Goal: Task Accomplishment & Management: Manage account settings

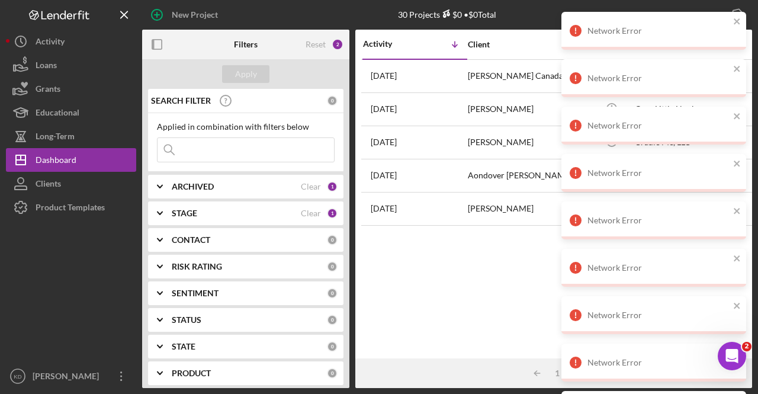
scroll to position [104, 0]
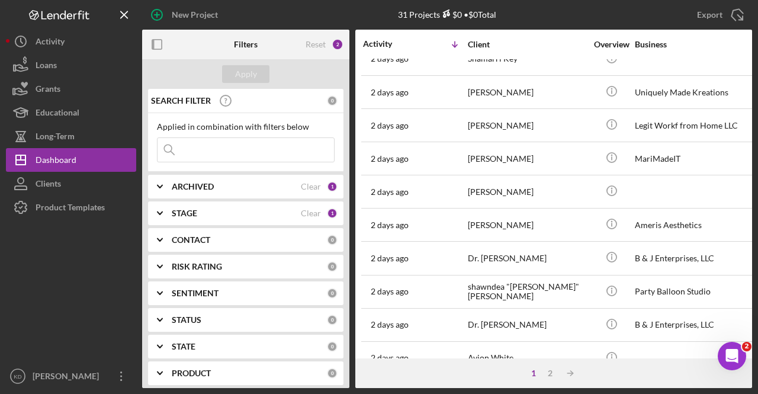
scroll to position [536, 0]
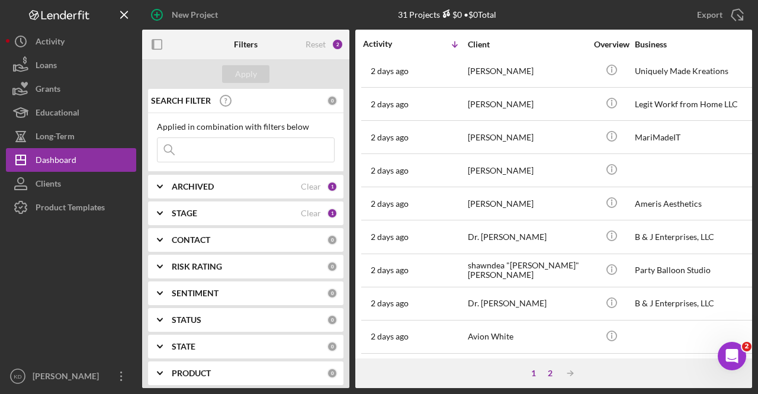
click at [551, 373] on div "2" at bounding box center [550, 372] width 17 height 9
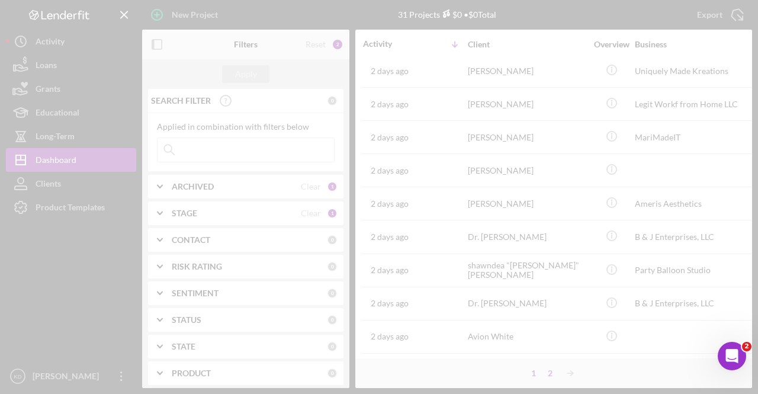
scroll to position [0, 0]
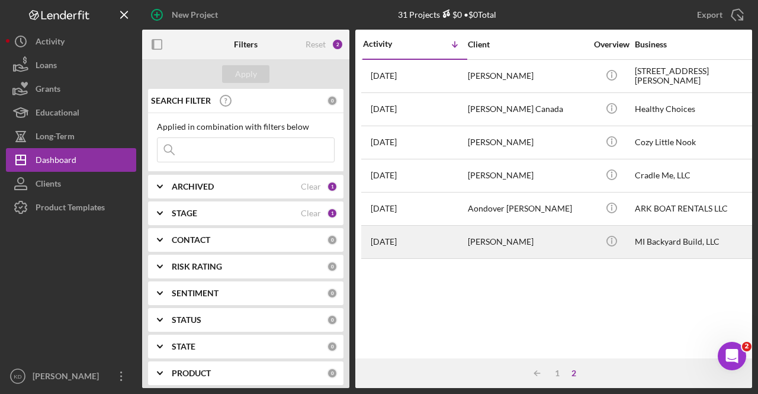
click at [562, 247] on div "[PERSON_NAME]" at bounding box center [527, 241] width 118 height 31
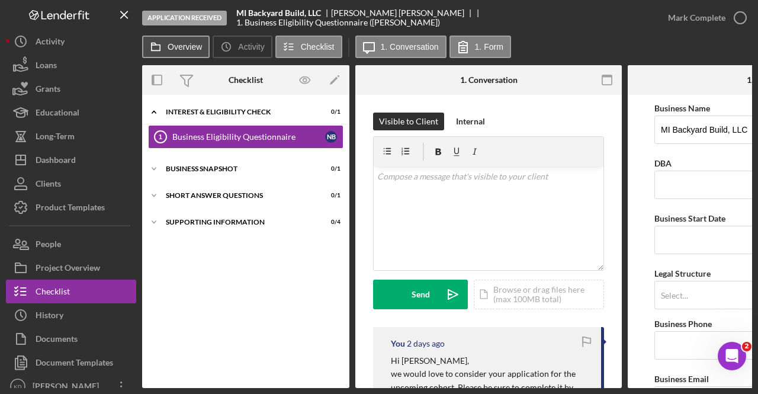
click at [174, 49] on label "Overview" at bounding box center [185, 46] width 34 height 9
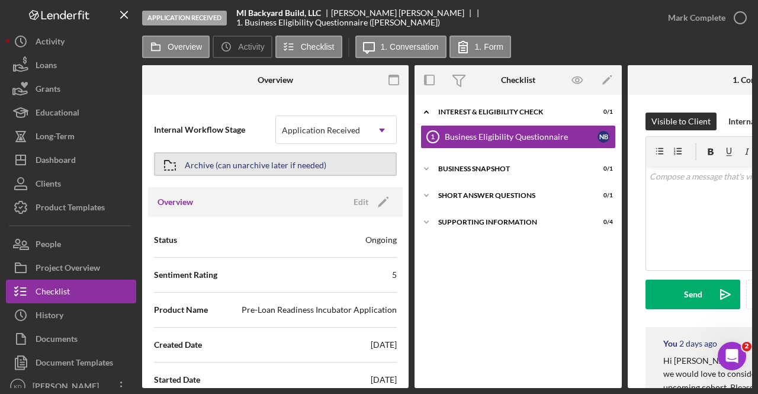
click at [260, 163] on div "Archive (can unarchive later if needed)" at bounding box center [255, 163] width 141 height 21
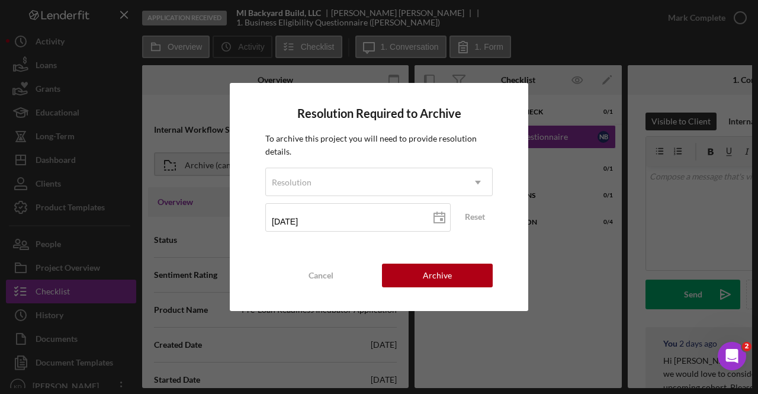
click at [413, 163] on div "To archive this project you will need to provide resolution details. Resolution…" at bounding box center [378, 186] width 227 height 108
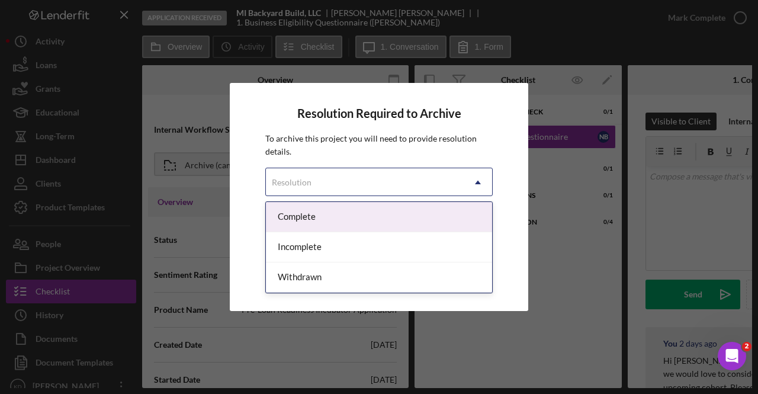
click at [413, 178] on div "Resolution" at bounding box center [365, 182] width 198 height 27
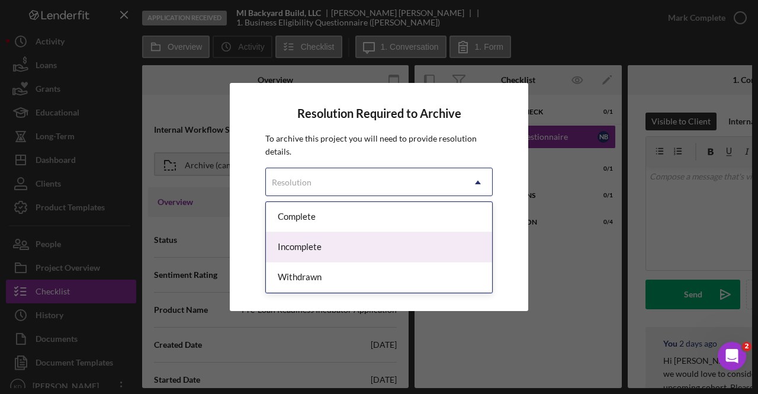
click at [326, 246] on div "Incomplete" at bounding box center [379, 247] width 226 height 30
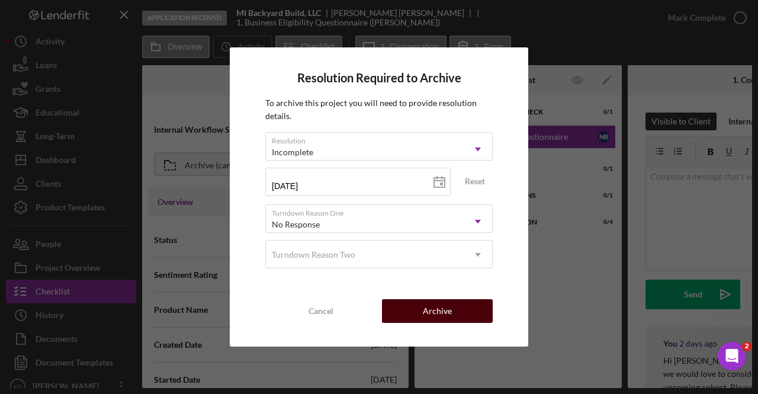
click at [430, 307] on div "Archive" at bounding box center [437, 311] width 29 height 24
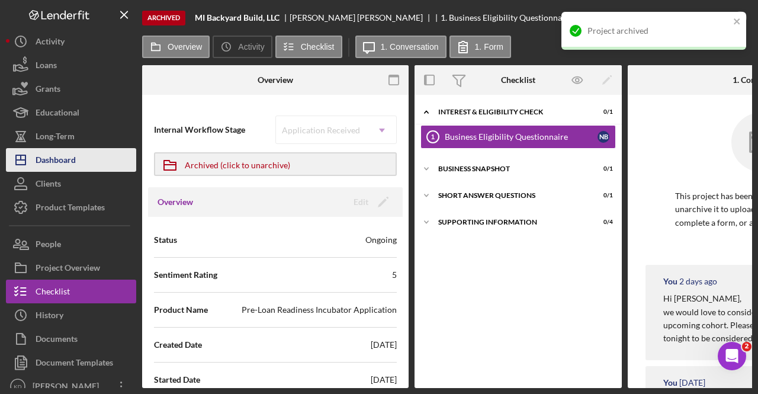
click at [50, 165] on div "Dashboard" at bounding box center [56, 161] width 40 height 27
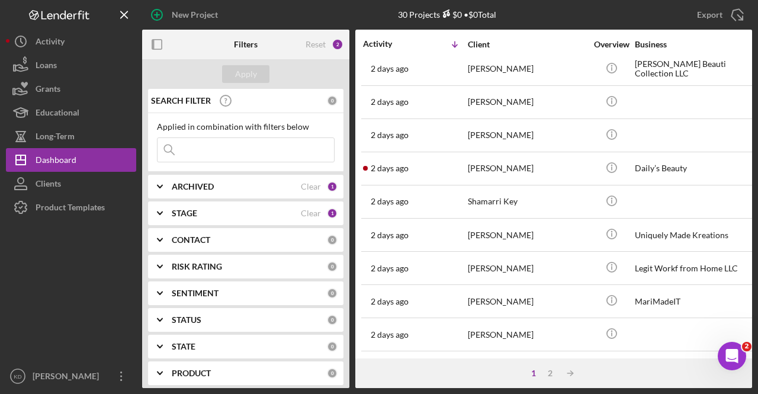
scroll to position [536, 0]
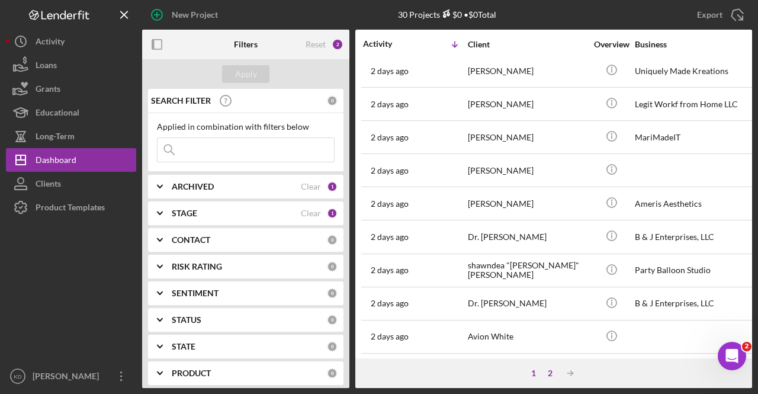
click at [548, 374] on div "2" at bounding box center [550, 372] width 17 height 9
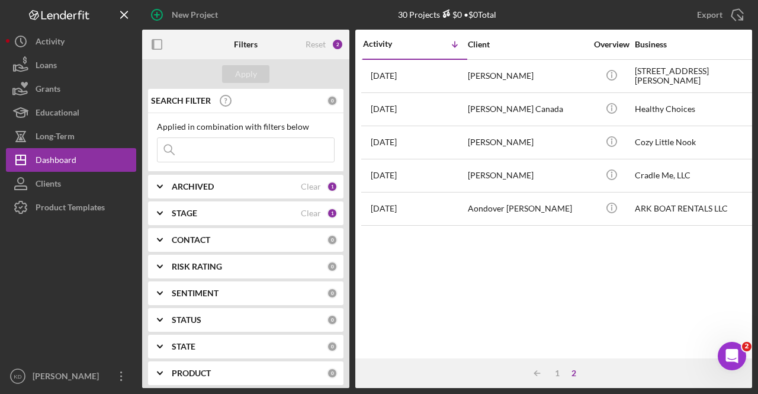
scroll to position [0, 0]
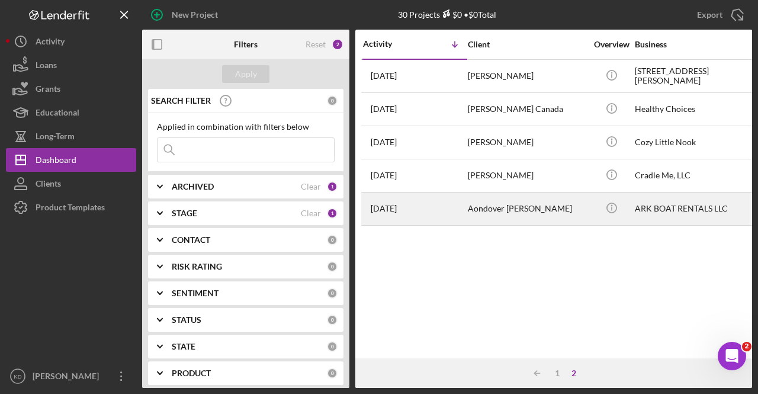
click at [521, 207] on div "Aondover [PERSON_NAME]" at bounding box center [527, 208] width 118 height 31
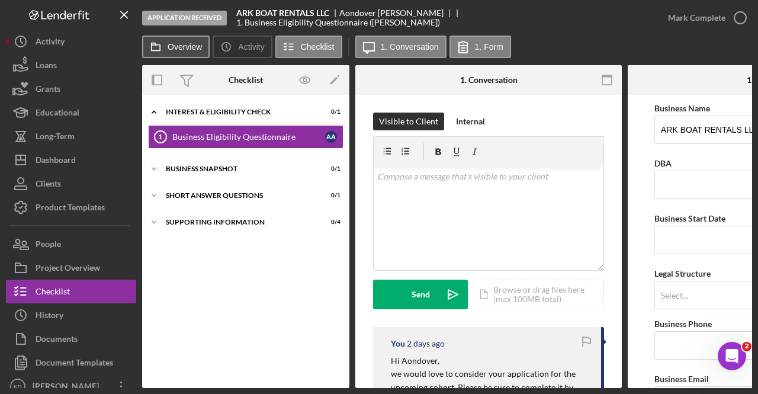
click at [166, 43] on icon at bounding box center [156, 47] width 24 height 24
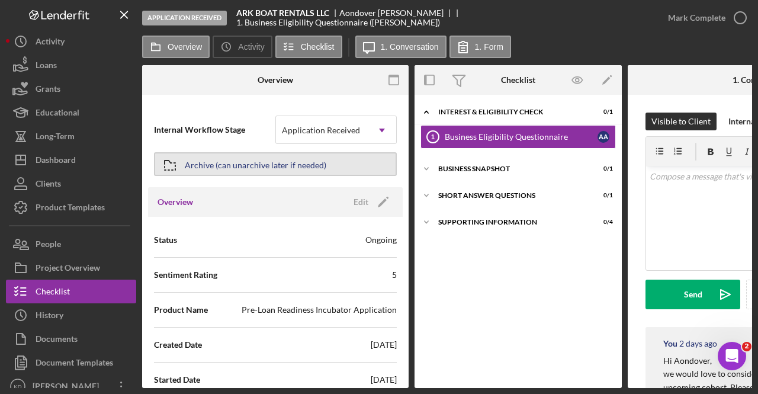
click at [276, 160] on div "Archive (can unarchive later if needed)" at bounding box center [255, 163] width 141 height 21
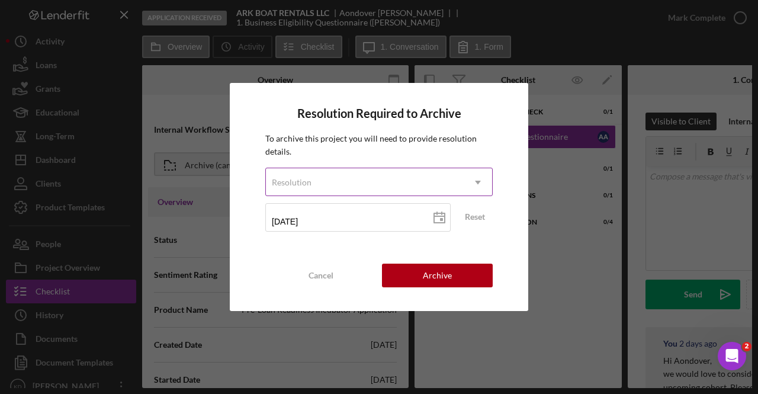
click at [346, 191] on div "Resolution" at bounding box center [365, 182] width 198 height 27
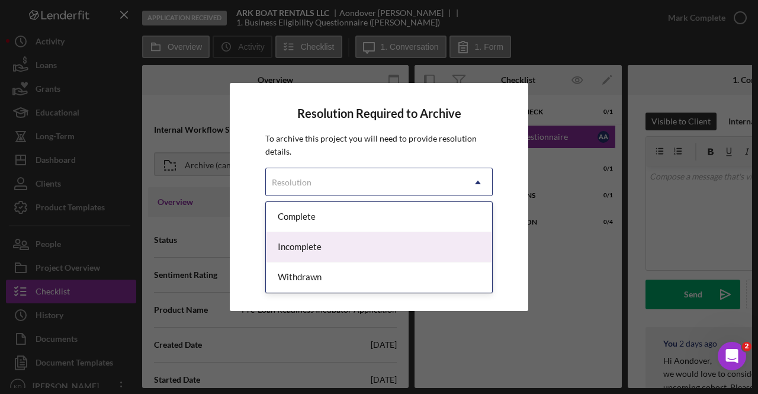
click at [335, 252] on div "Incomplete" at bounding box center [379, 247] width 226 height 30
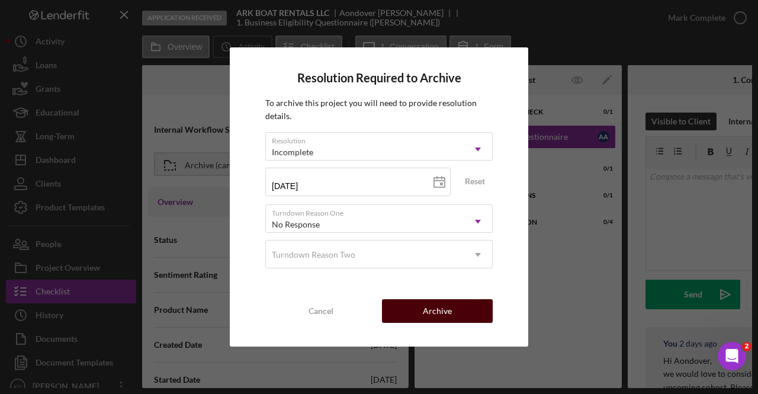
click at [436, 307] on div "Archive" at bounding box center [437, 311] width 29 height 24
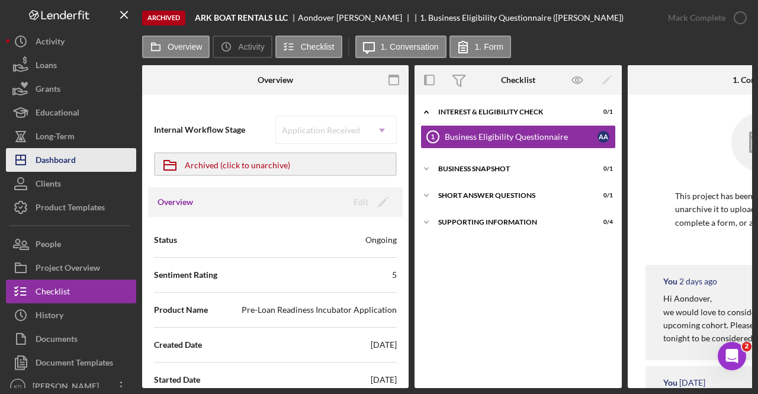
click at [86, 165] on button "Icon/Dashboard Dashboard" at bounding box center [71, 160] width 130 height 24
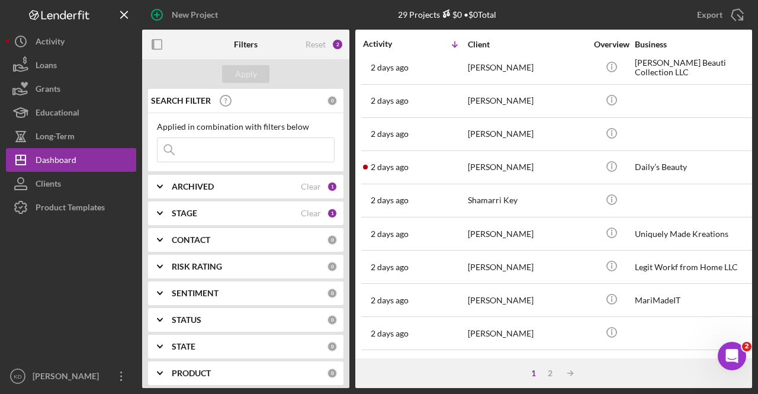
scroll to position [407, 0]
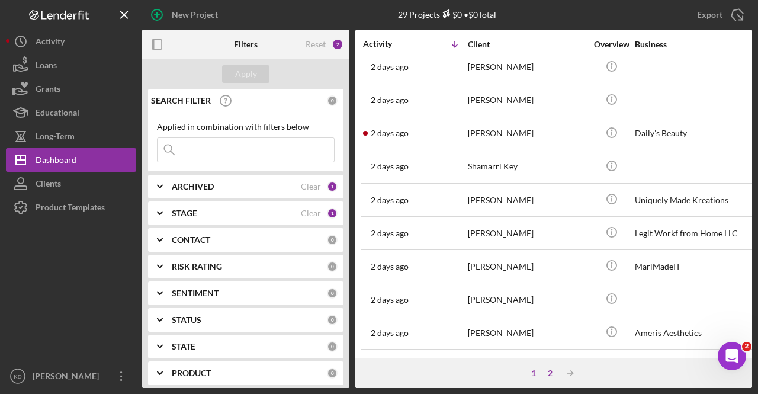
click at [551, 368] on div "2" at bounding box center [550, 372] width 17 height 9
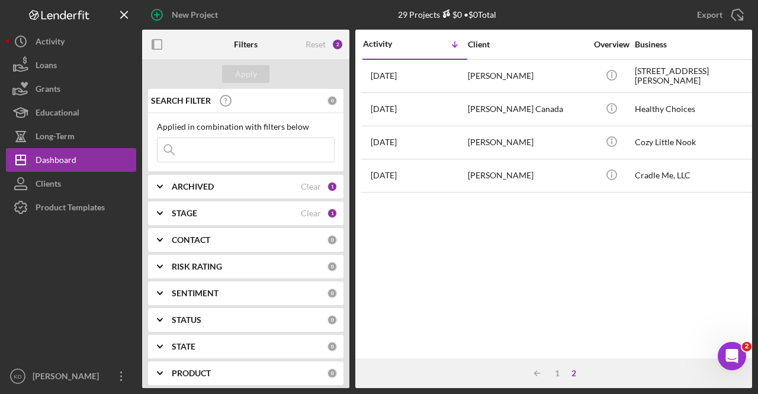
scroll to position [0, 0]
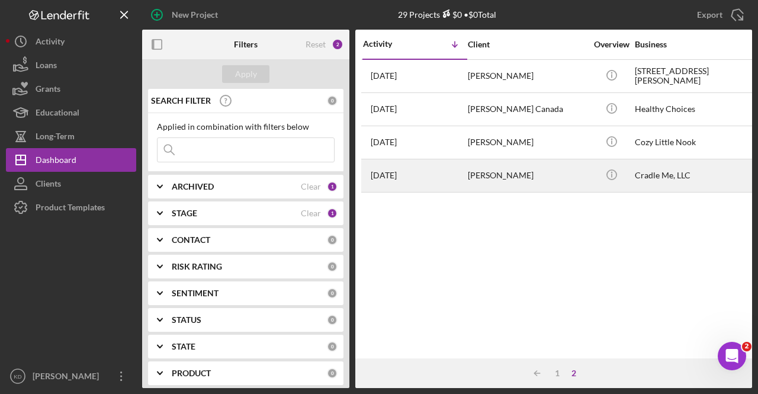
click at [541, 179] on div "[PERSON_NAME]" at bounding box center [527, 175] width 118 height 31
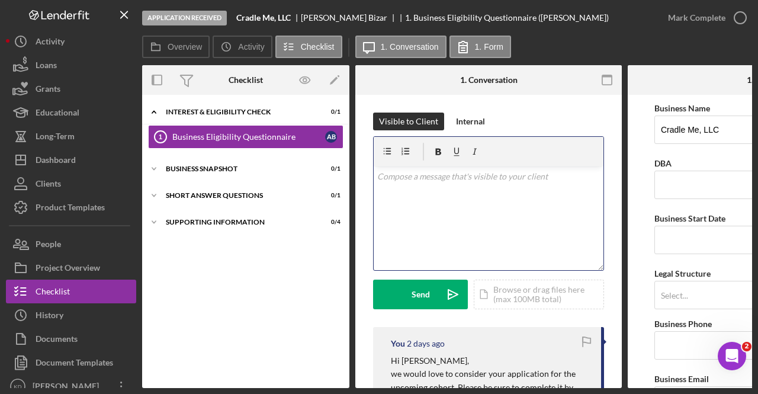
drag, startPoint x: 541, startPoint y: 179, endPoint x: 230, endPoint y: 90, distance: 323.4
click at [230, 90] on div "Overview Internal Workflow Stage Application Received Icon/Dropdown Arrow Archi…" at bounding box center [447, 226] width 610 height 323
click at [176, 40] on button "Overview" at bounding box center [175, 47] width 67 height 22
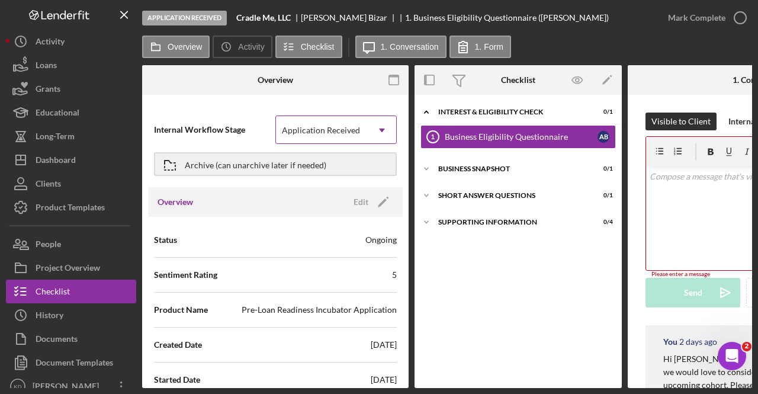
click at [356, 139] on div "Application Received" at bounding box center [322, 130] width 92 height 27
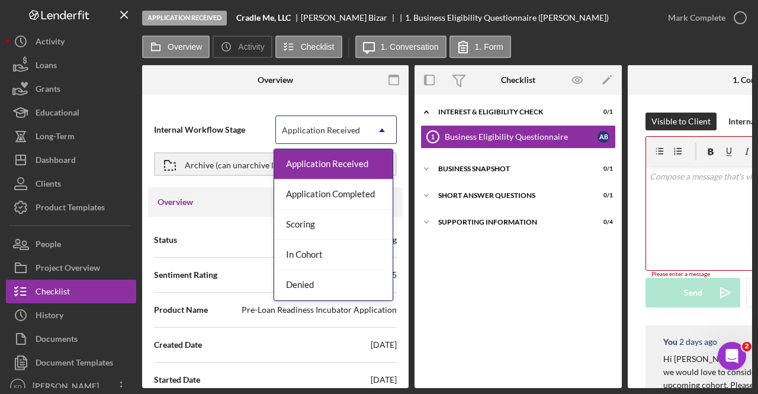
click at [357, 144] on div "Internal Workflow Stage 5 results available. Use Up and Down to choose options,…" at bounding box center [275, 130] width 243 height 30
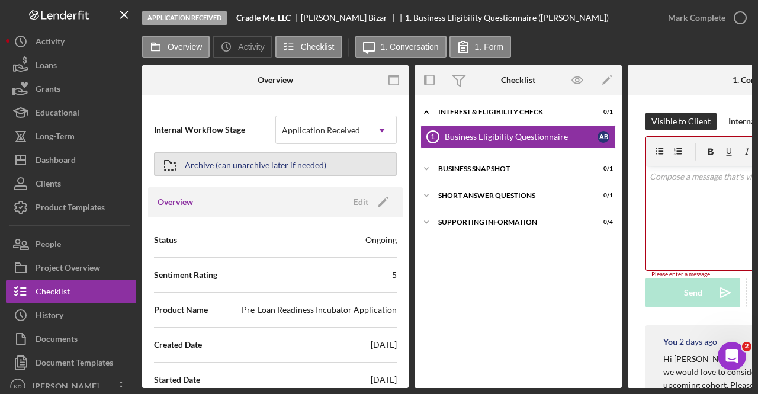
click at [297, 158] on div "Archive (can unarchive later if needed)" at bounding box center [255, 163] width 141 height 21
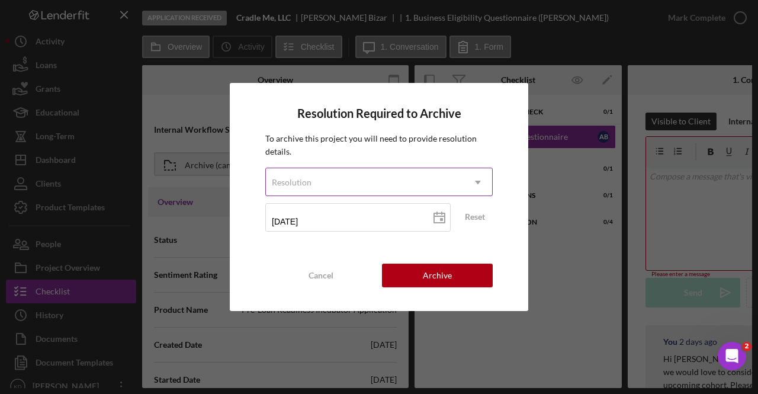
click at [319, 186] on div "Resolution" at bounding box center [365, 182] width 198 height 27
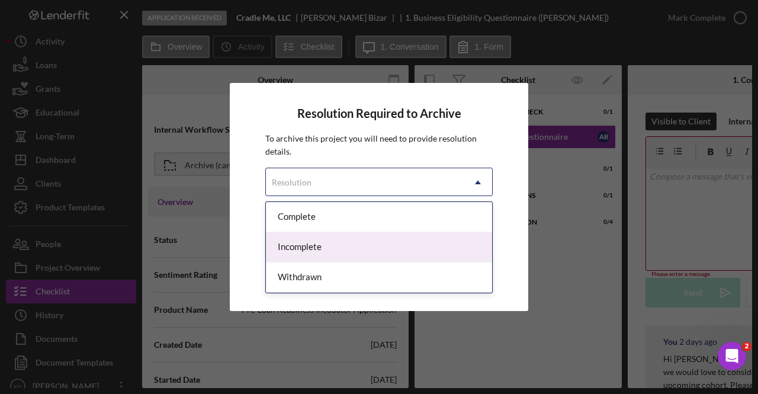
click at [320, 253] on div "Incomplete" at bounding box center [379, 247] width 226 height 30
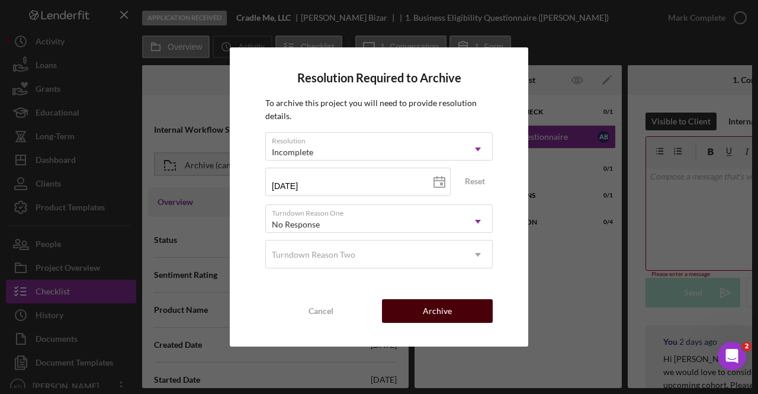
click at [440, 320] on div "Archive" at bounding box center [437, 311] width 29 height 24
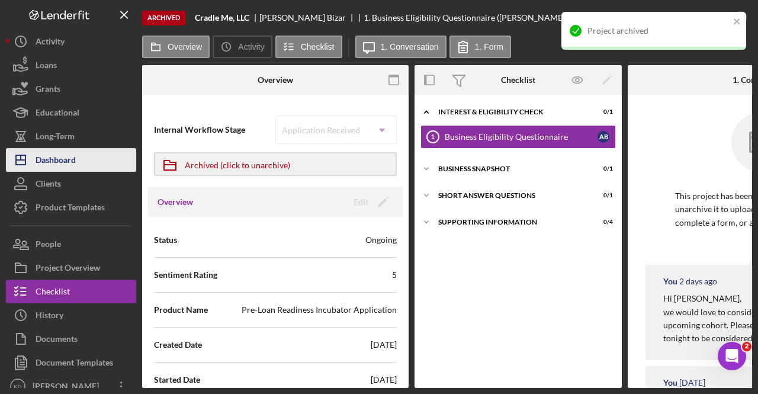
click at [92, 160] on button "Icon/Dashboard Dashboard" at bounding box center [71, 160] width 130 height 24
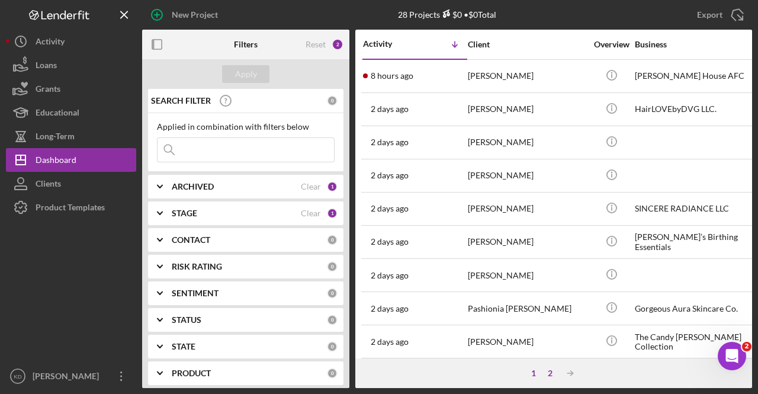
click at [552, 376] on div "2" at bounding box center [550, 372] width 17 height 9
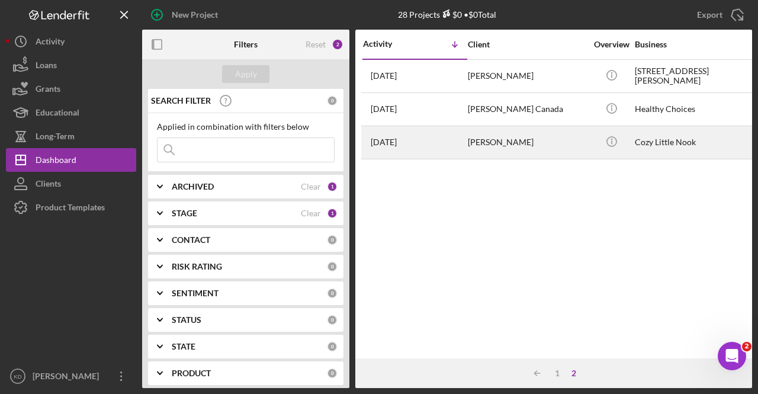
click at [558, 143] on div "[PERSON_NAME]" at bounding box center [527, 142] width 118 height 31
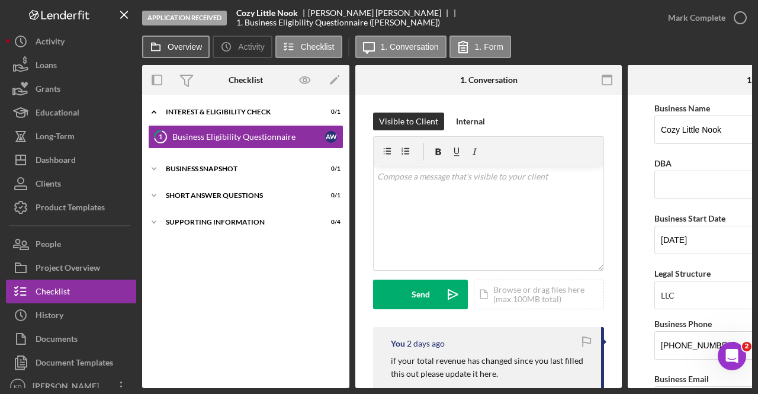
click at [181, 42] on label "Overview" at bounding box center [185, 46] width 34 height 9
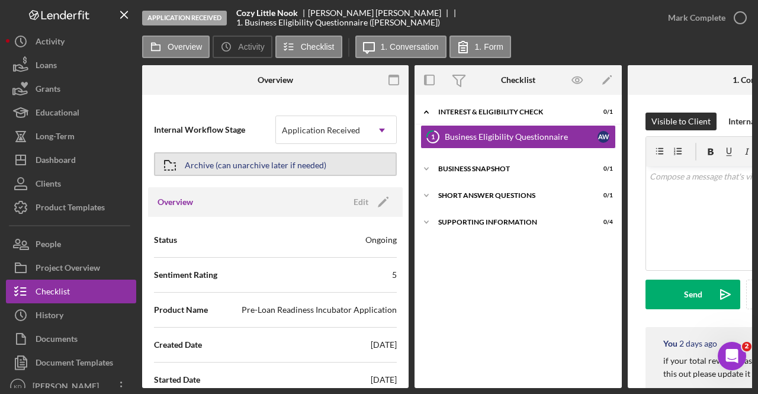
click at [199, 164] on div "Archive (can unarchive later if needed)" at bounding box center [255, 163] width 141 height 21
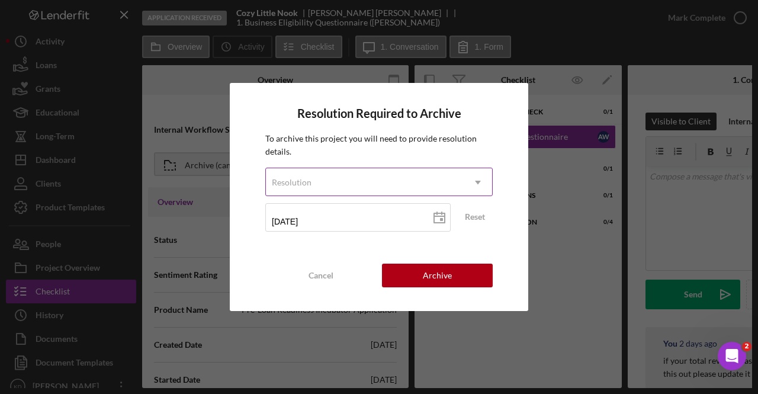
click at [394, 172] on div "Resolution" at bounding box center [365, 182] width 198 height 27
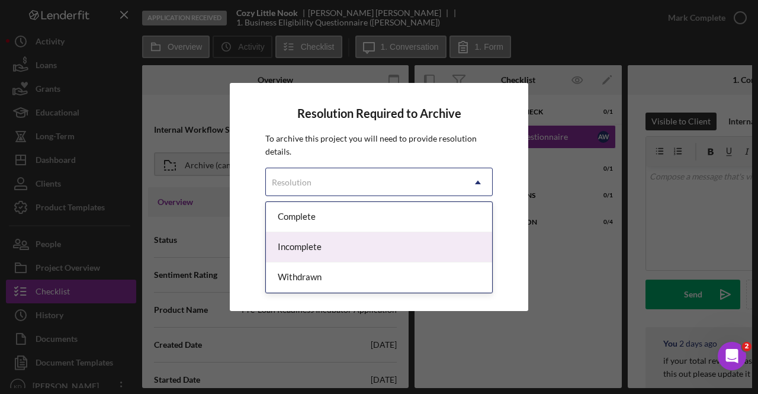
click at [367, 253] on div "Incomplete" at bounding box center [379, 247] width 226 height 30
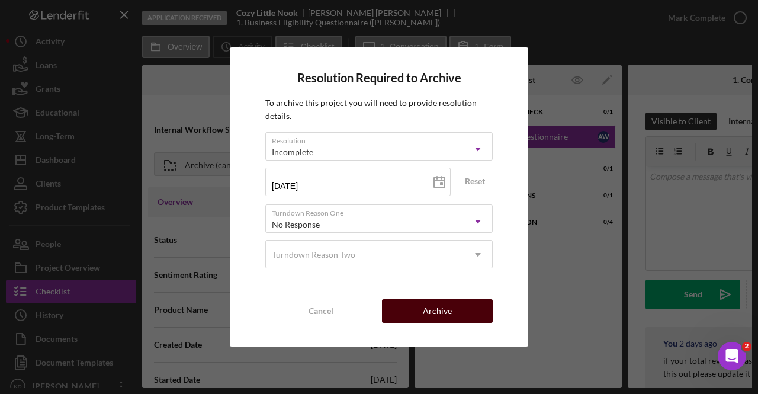
click at [437, 311] on div "Archive" at bounding box center [437, 311] width 29 height 24
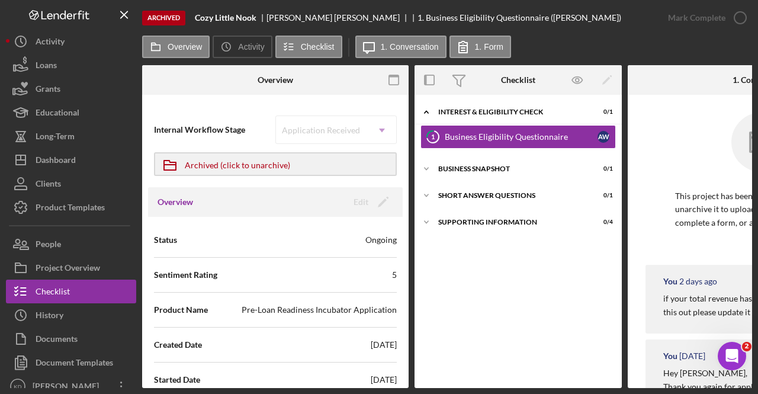
click at [437, 311] on div "Icon/Expander Interest & Eligibility Check 0 / 1 1 Business Eligibility Questio…" at bounding box center [517, 241] width 207 height 281
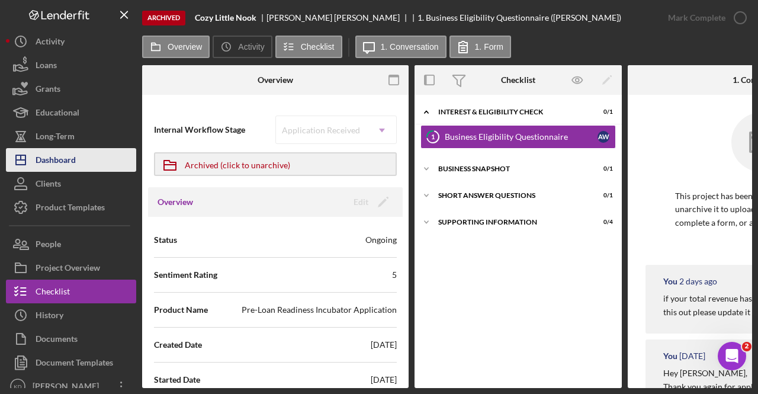
click at [66, 153] on div "Dashboard" at bounding box center [56, 161] width 40 height 27
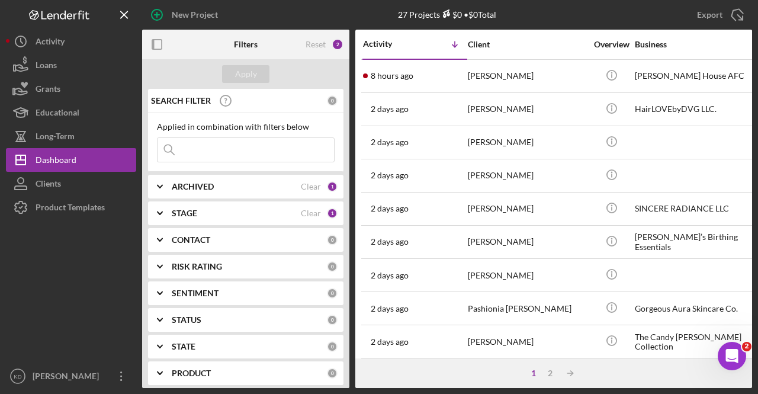
click at [202, 213] on div "STAGE" at bounding box center [236, 212] width 129 height 9
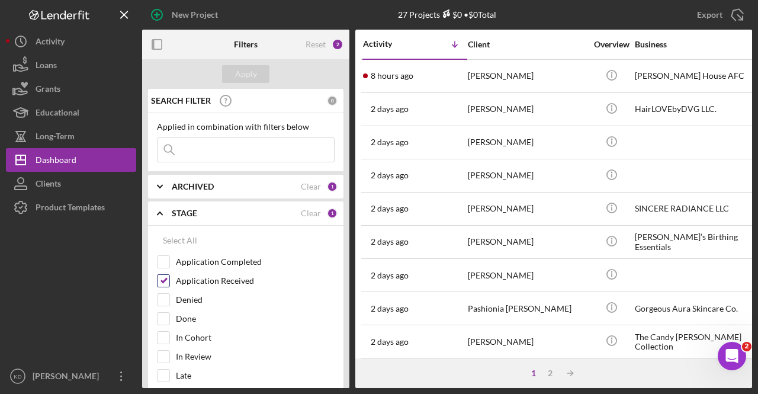
click at [165, 278] on input "Application Received" at bounding box center [163, 281] width 12 height 12
checkbox input "false"
click at [165, 263] on input "Application Completed" at bounding box center [163, 262] width 12 height 12
click at [239, 76] on div "Apply" at bounding box center [246, 74] width 22 height 18
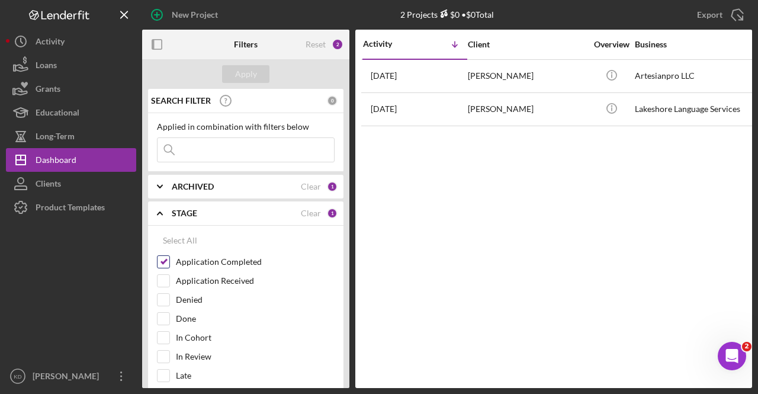
click at [167, 260] on input "Application Completed" at bounding box center [163, 262] width 12 height 12
checkbox input "false"
click at [168, 276] on input "Application Received" at bounding box center [163, 281] width 12 height 12
checkbox input "true"
click at [243, 72] on div "Apply" at bounding box center [246, 74] width 22 height 18
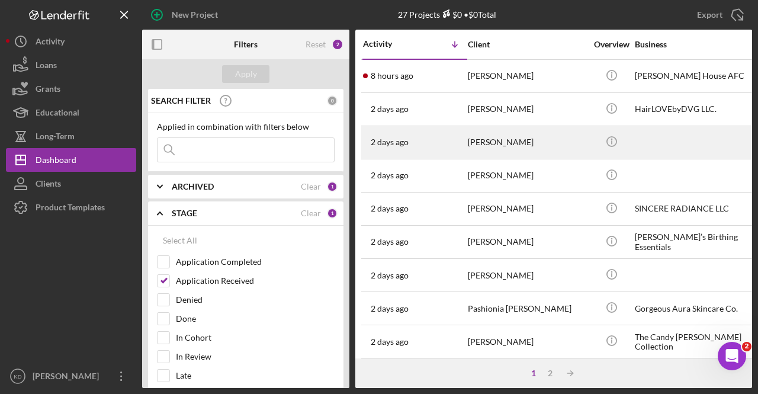
click at [507, 134] on div "Laniqua Smith" at bounding box center [527, 142] width 118 height 31
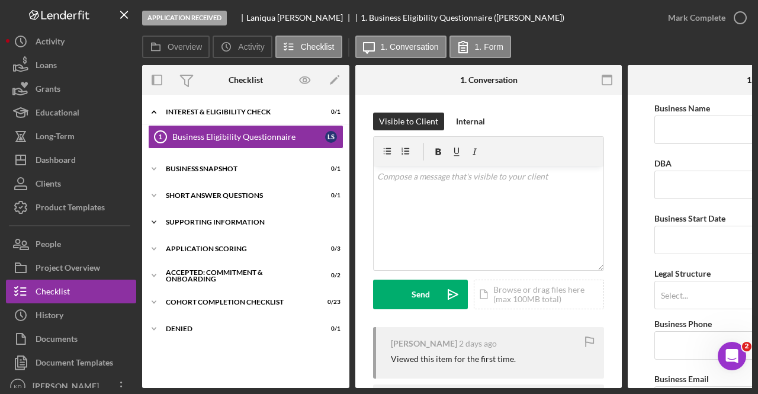
click at [157, 223] on icon "Icon/Expander" at bounding box center [154, 222] width 24 height 24
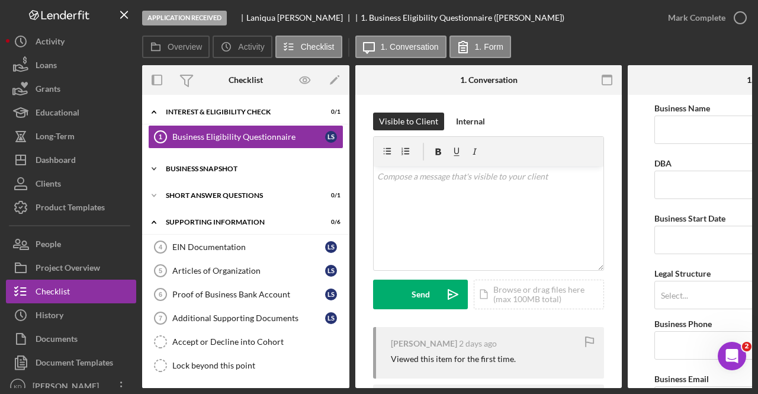
click at [150, 166] on icon "Icon/Expander" at bounding box center [154, 169] width 24 height 24
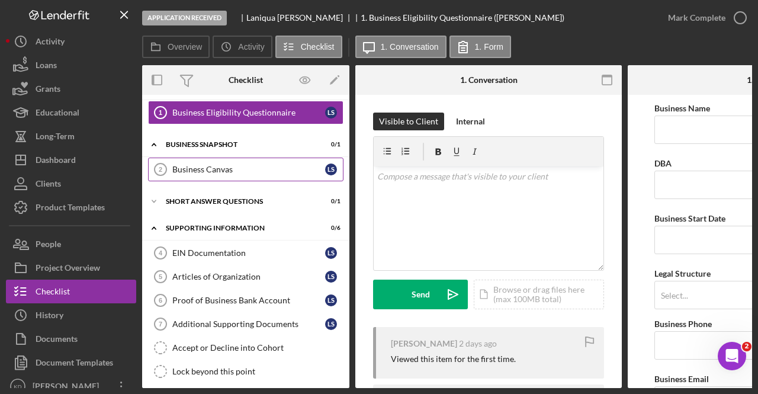
scroll to position [25, 0]
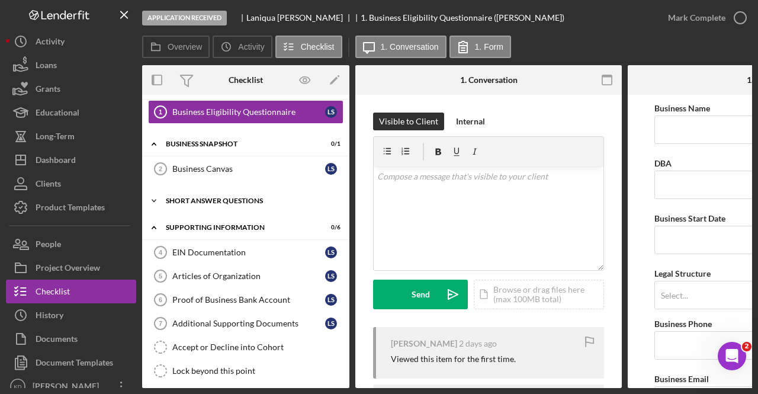
click at [142, 205] on icon "Icon/Expander" at bounding box center [154, 201] width 24 height 24
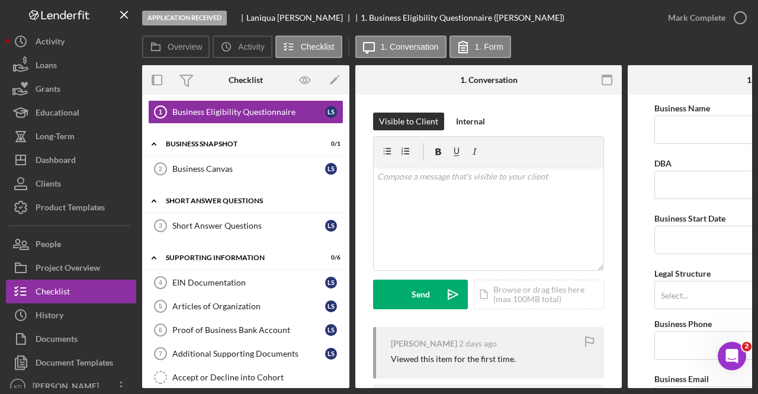
scroll to position [0, 0]
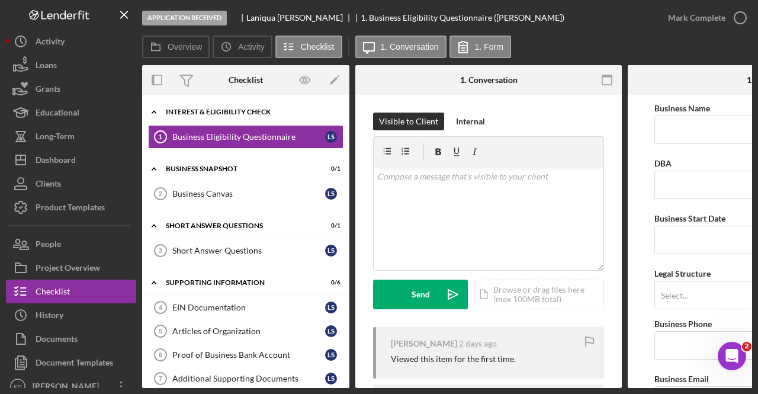
click at [165, 110] on icon "Icon/Expander" at bounding box center [154, 112] width 24 height 24
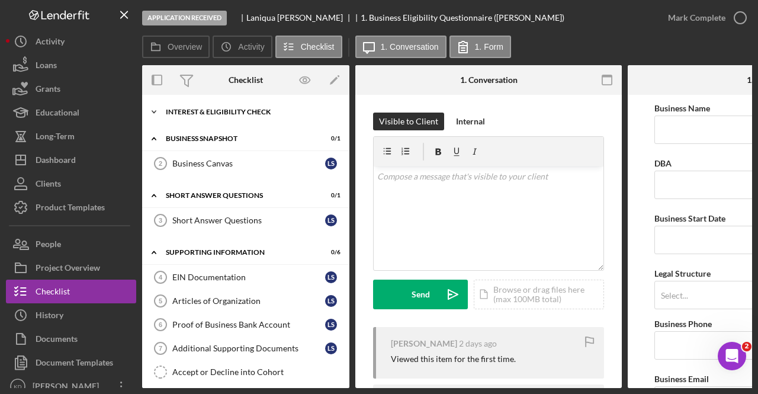
drag, startPoint x: 165, startPoint y: 110, endPoint x: 155, endPoint y: 110, distance: 9.5
click at [155, 110] on icon "Icon/Expander" at bounding box center [154, 112] width 24 height 24
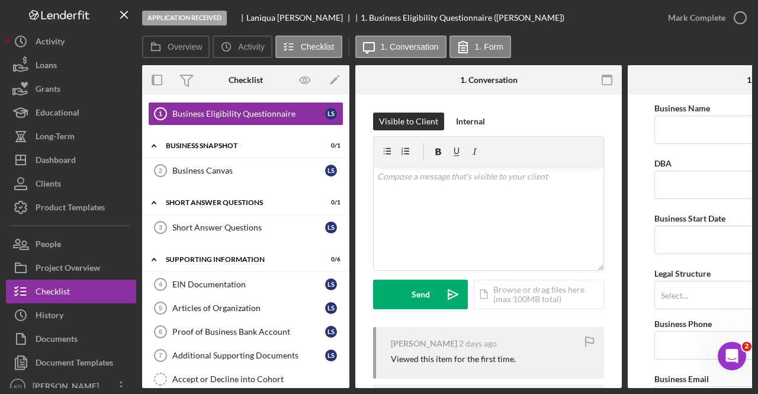
scroll to position [27, 0]
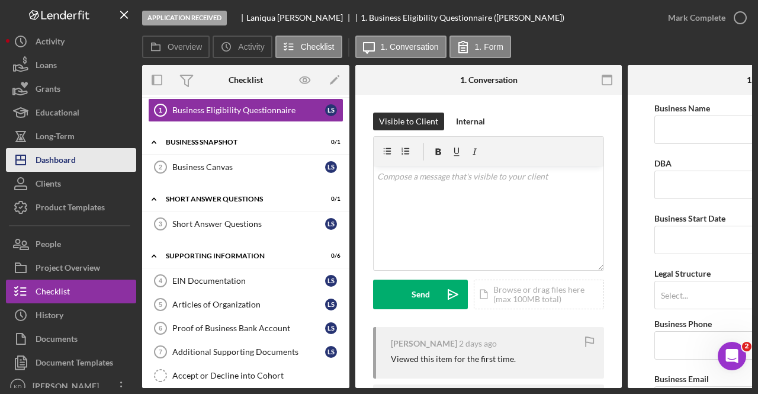
click at [58, 159] on div "Dashboard" at bounding box center [56, 161] width 40 height 27
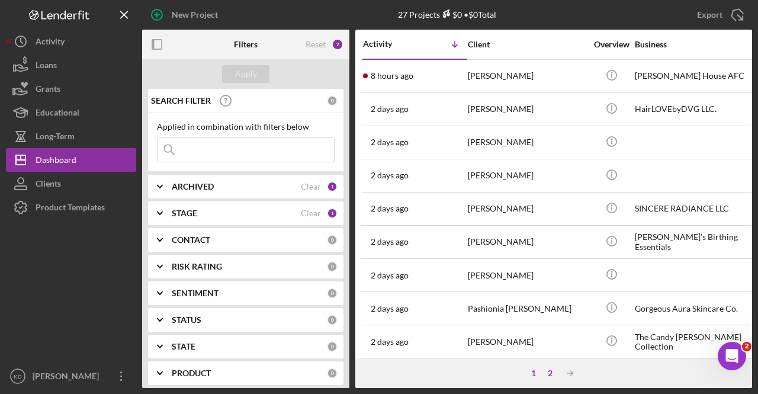
click at [549, 370] on div "2" at bounding box center [550, 372] width 17 height 9
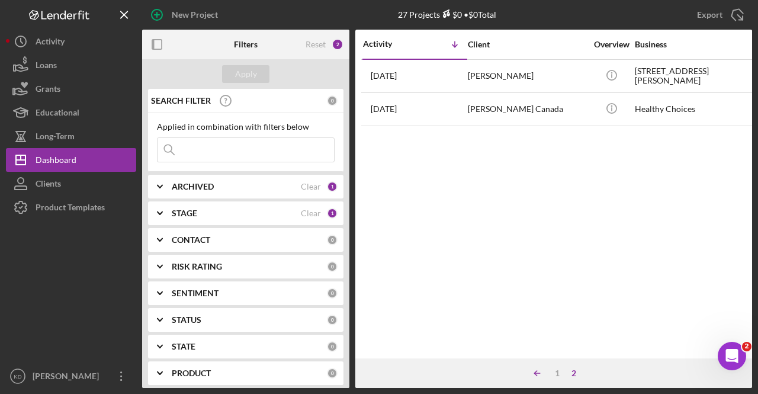
click at [535, 372] on icon "Icon/Table Sort Arrow" at bounding box center [537, 373] width 24 height 24
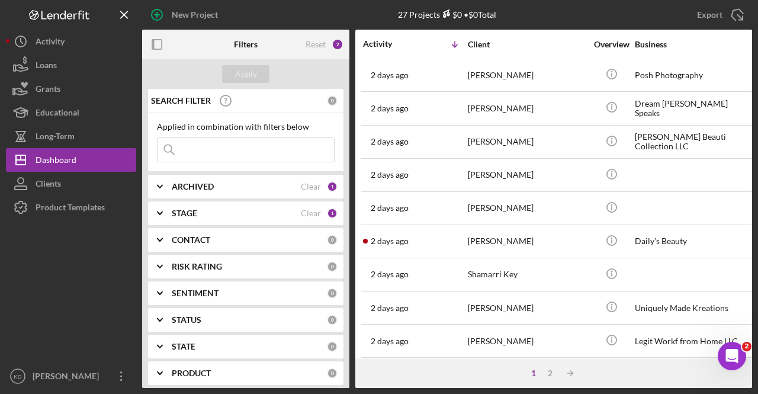
scroll to position [536, 0]
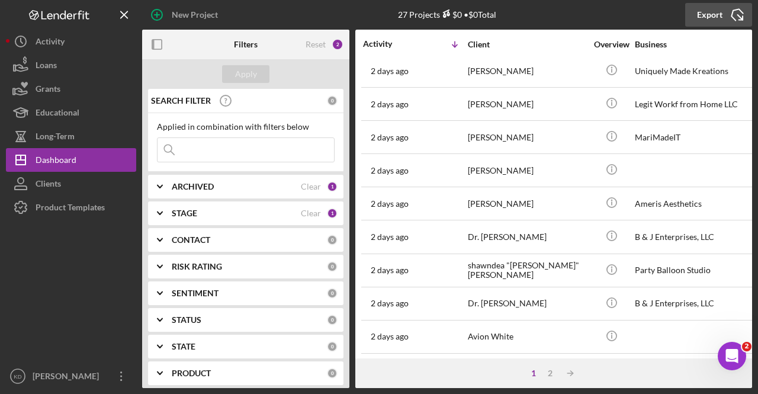
click at [706, 15] on div "Export" at bounding box center [709, 15] width 25 height 24
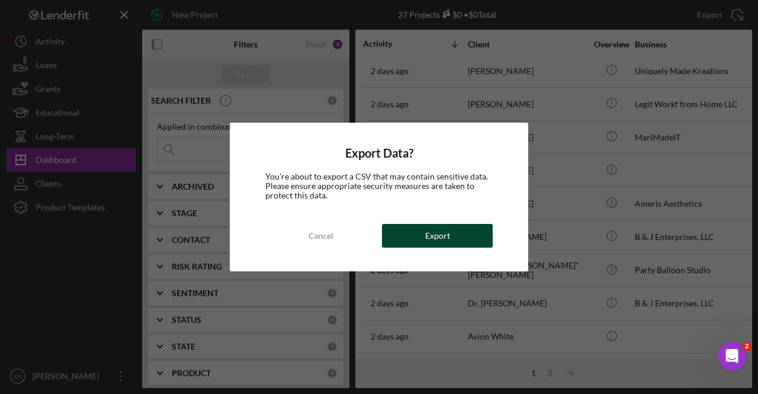
click at [442, 241] on div "Export" at bounding box center [437, 236] width 25 height 24
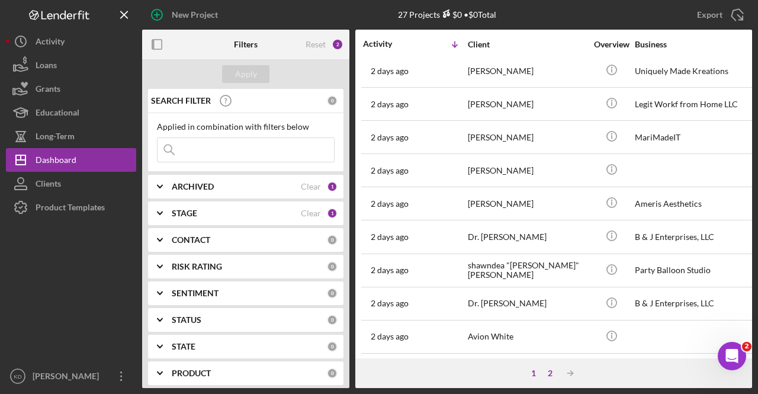
click at [554, 376] on div "2" at bounding box center [550, 372] width 17 height 9
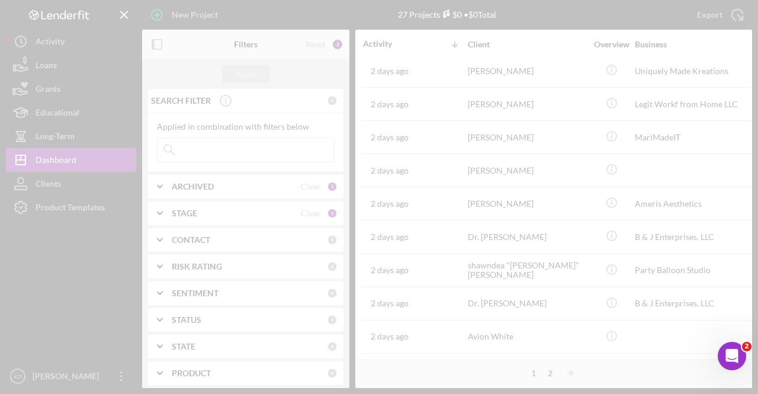
scroll to position [0, 0]
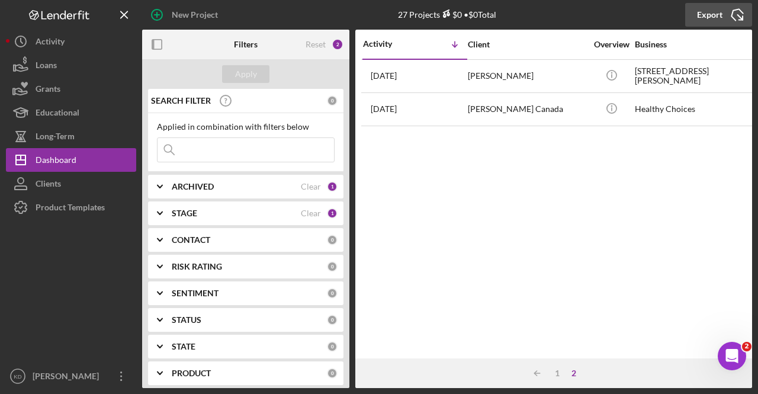
click at [735, 15] on icon "Icon/Export" at bounding box center [737, 15] width 30 height 30
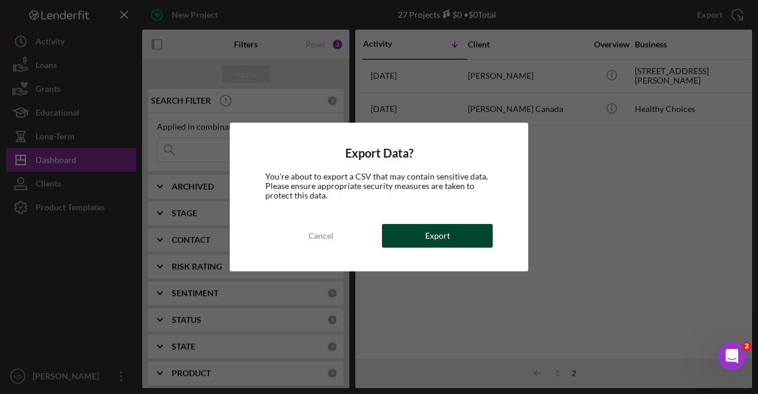
click at [440, 233] on div "Export" at bounding box center [437, 236] width 25 height 24
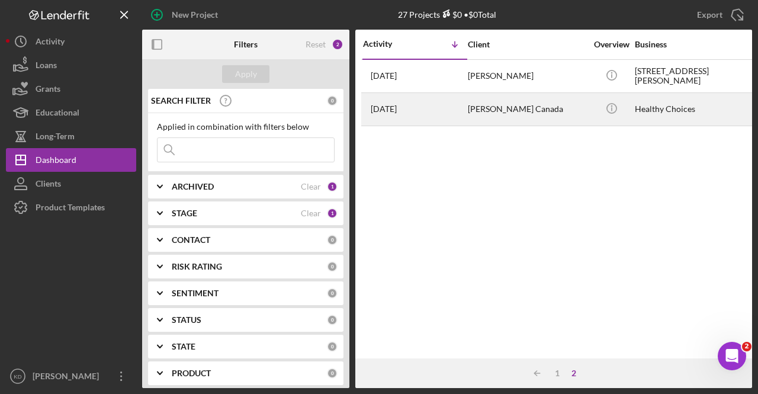
click at [487, 111] on div "[PERSON_NAME] Canada" at bounding box center [527, 109] width 118 height 31
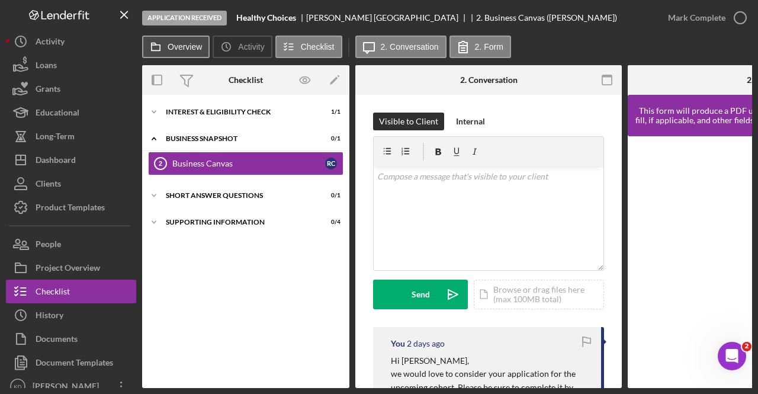
click at [198, 41] on button "Overview" at bounding box center [175, 47] width 67 height 22
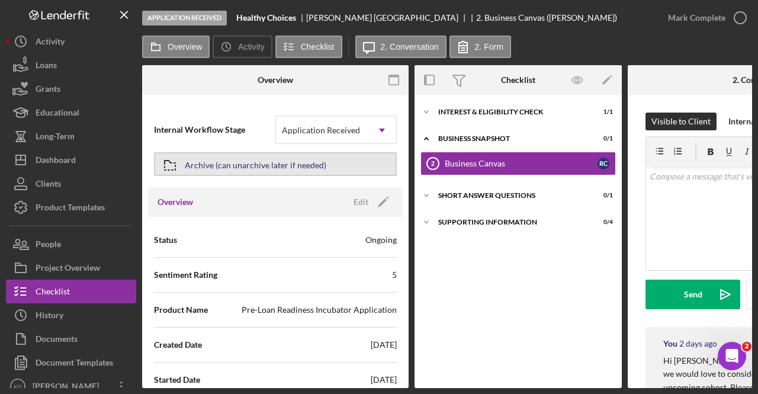
click at [201, 162] on div "Archive (can unarchive later if needed)" at bounding box center [255, 163] width 141 height 21
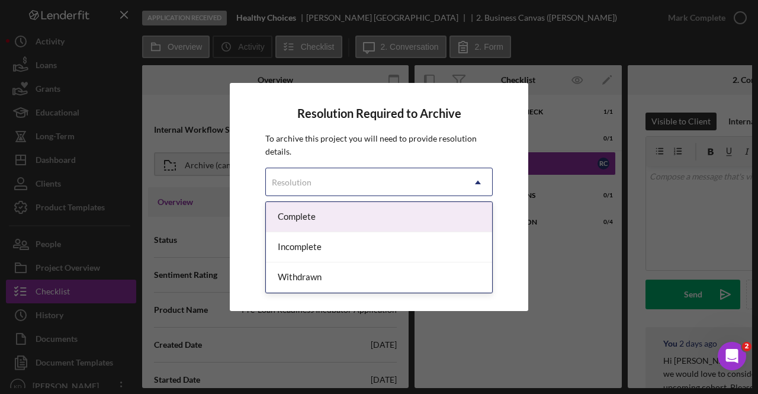
click at [354, 178] on div "Resolution" at bounding box center [365, 182] width 198 height 27
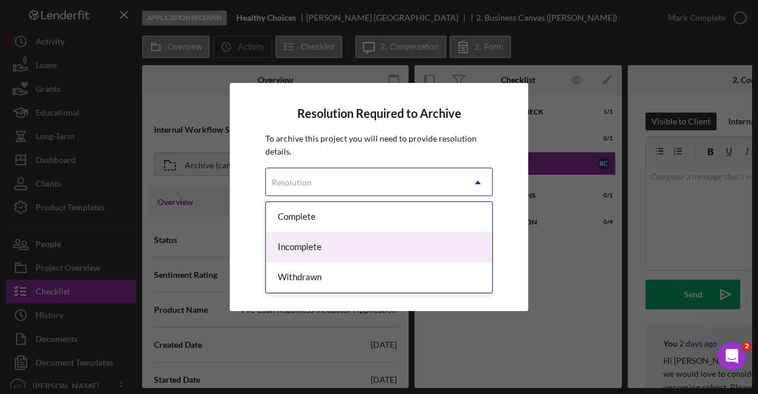
click at [343, 242] on div "Incomplete" at bounding box center [379, 247] width 226 height 30
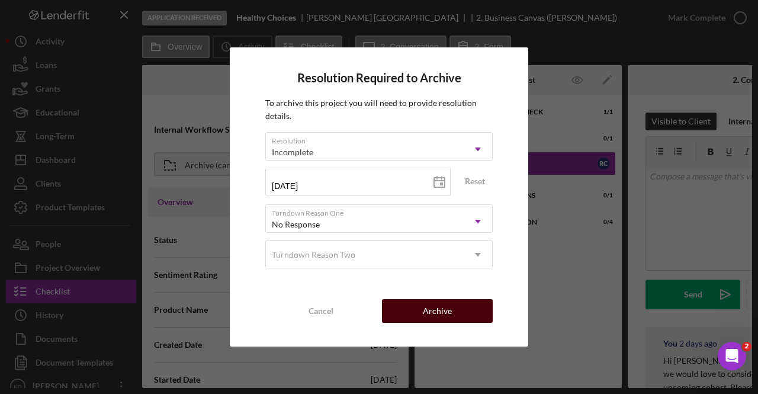
click at [431, 315] on div "Archive" at bounding box center [437, 311] width 29 height 24
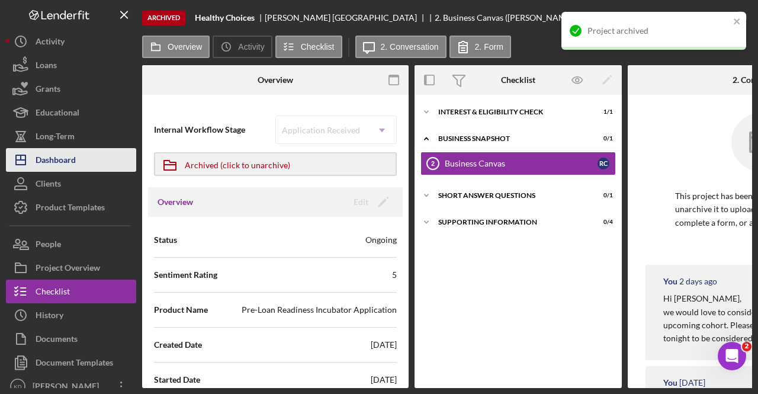
click at [26, 152] on icon "Icon/Dashboard" at bounding box center [21, 160] width 30 height 30
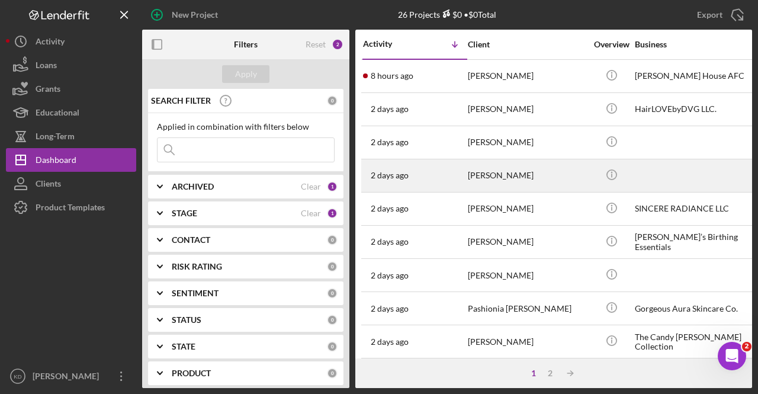
click at [449, 183] on div "2 days ago Melissa Polanco" at bounding box center [415, 175] width 104 height 31
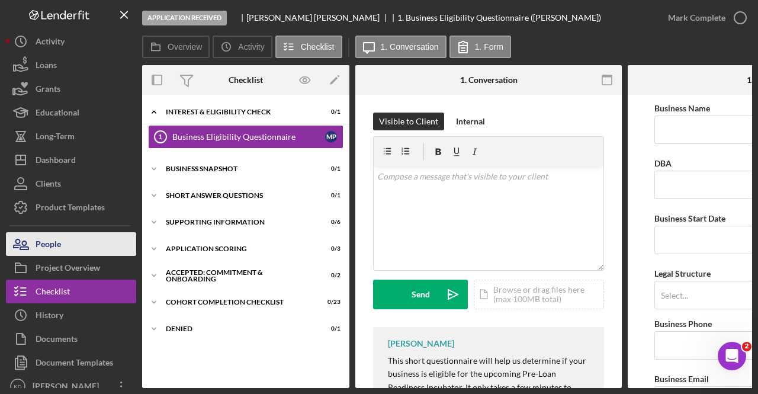
click at [86, 239] on button "People" at bounding box center [71, 244] width 130 height 24
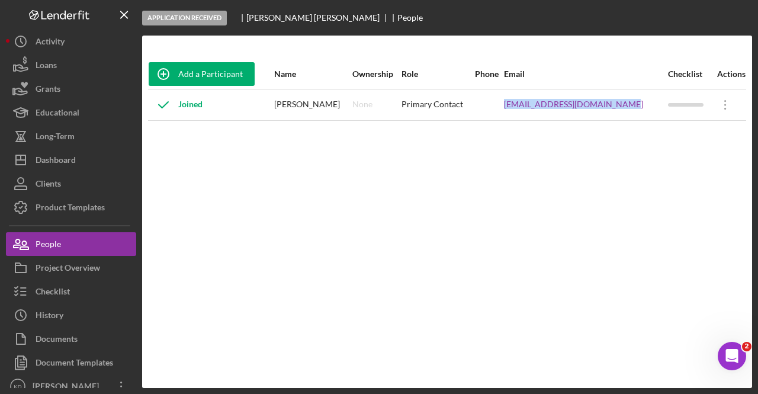
drag, startPoint x: 639, startPoint y: 105, endPoint x: 513, endPoint y: 112, distance: 126.9
click at [513, 112] on tr "Joined Melissa Polanco None Primary Contact ellasevecosmetics@gmail.com Icon/Ov…" at bounding box center [447, 104] width 598 height 31
copy tr "ellasevecosmetics@gmail.com"
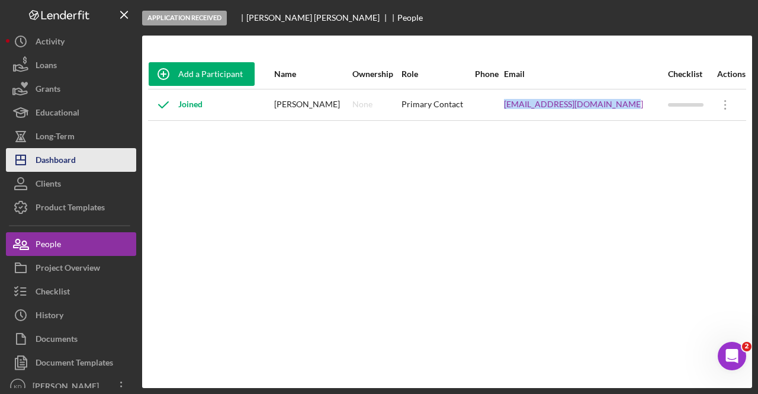
click at [78, 154] on button "Icon/Dashboard Dashboard" at bounding box center [71, 160] width 130 height 24
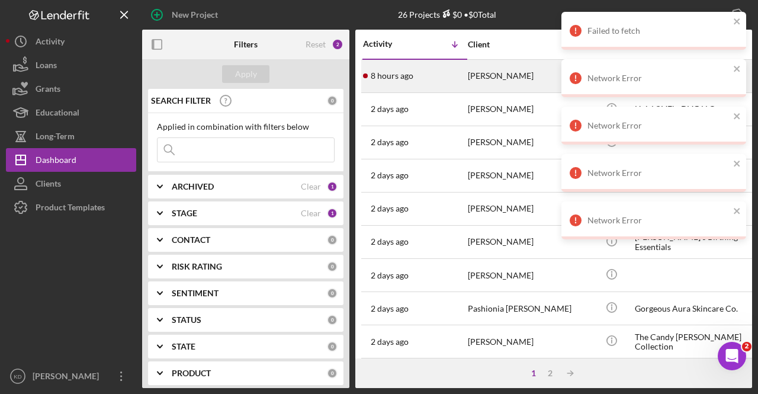
click at [495, 88] on div "Shanae Gooch" at bounding box center [527, 75] width 118 height 31
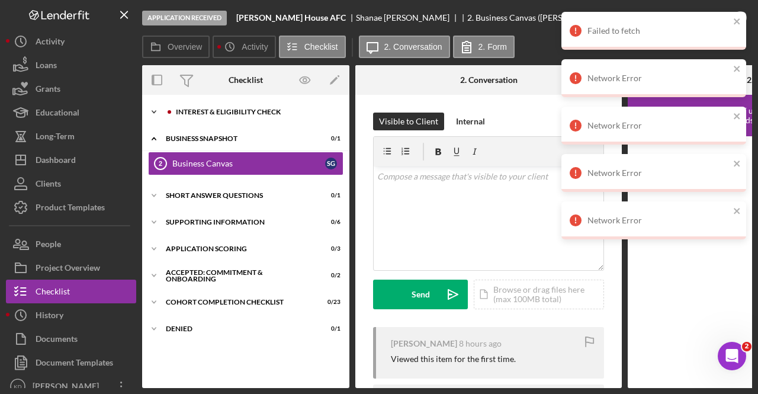
click at [155, 107] on icon "Icon/Expander" at bounding box center [154, 112] width 24 height 24
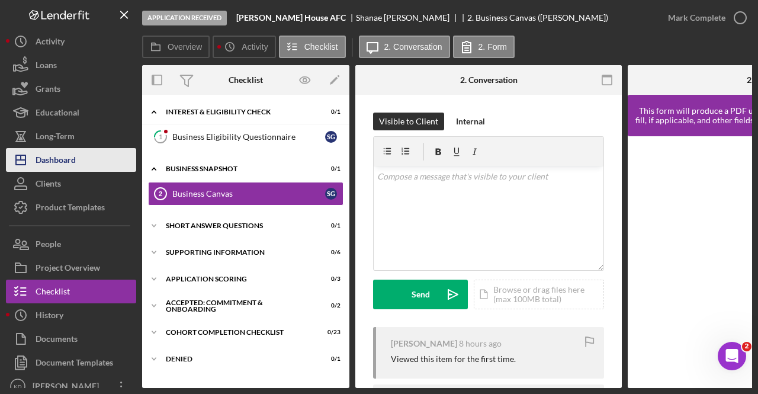
click at [83, 152] on button "Icon/Dashboard Dashboard" at bounding box center [71, 160] width 130 height 24
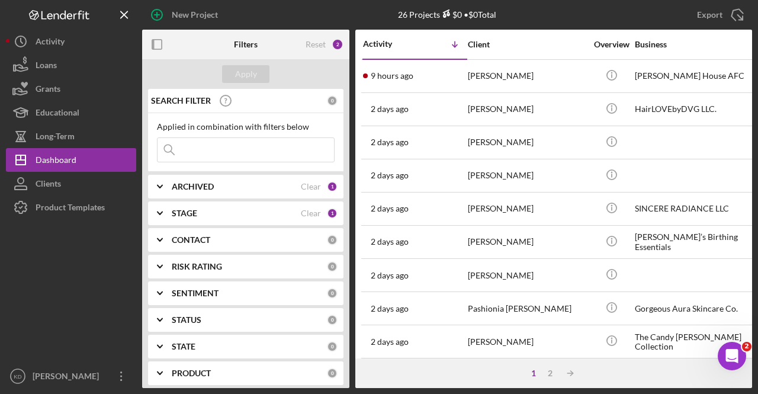
click at [525, 149] on div "Laniqua Smith" at bounding box center [527, 142] width 118 height 31
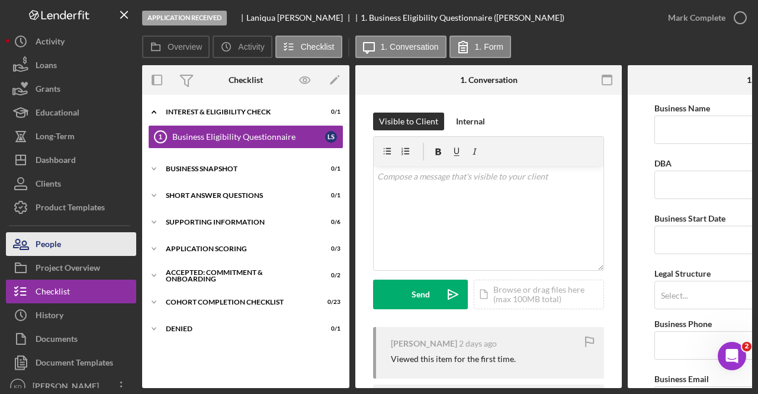
click at [54, 242] on div "People" at bounding box center [48, 245] width 25 height 27
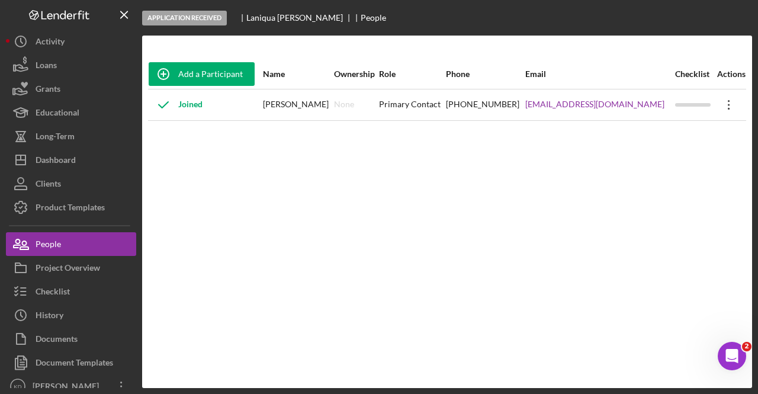
click at [729, 99] on icon "Icon/Overflow" at bounding box center [729, 105] width 30 height 30
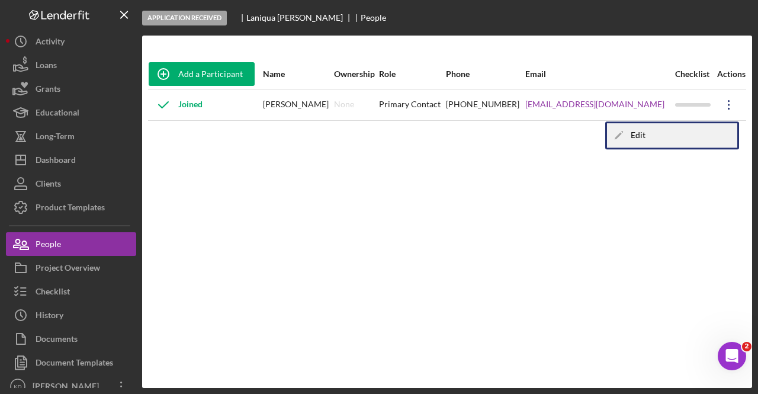
click at [654, 139] on div "Icon/Edit Edit" at bounding box center [672, 135] width 130 height 24
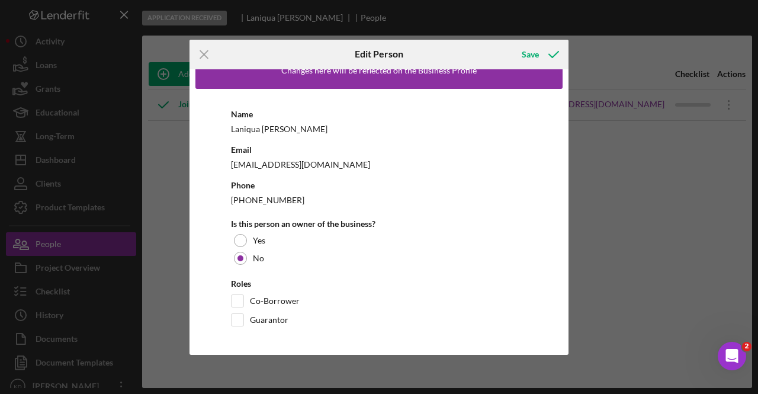
scroll to position [22, 0]
click at [316, 162] on div "Laniquasmith26@icloud.com" at bounding box center [379, 163] width 296 height 15
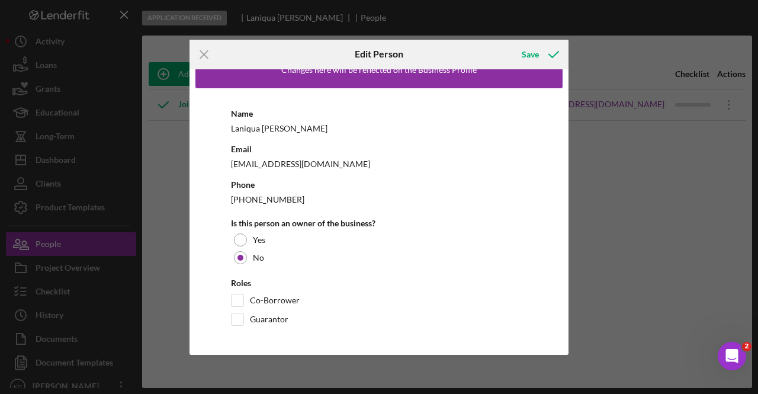
click at [651, 205] on div "Icon/Menu Close Edit Person Save Changes here will be reflected on the Business…" at bounding box center [379, 197] width 758 height 394
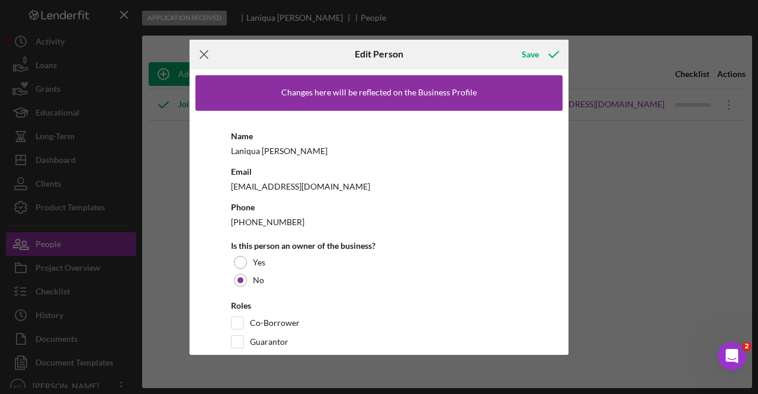
click at [204, 54] on line at bounding box center [204, 54] width 8 height 8
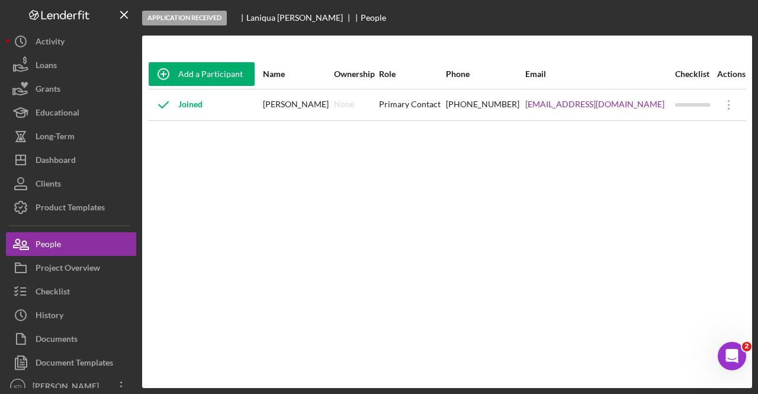
click at [194, 101] on div "Joined" at bounding box center [176, 105] width 54 height 30
